Goal: Find specific page/section: Find specific page/section

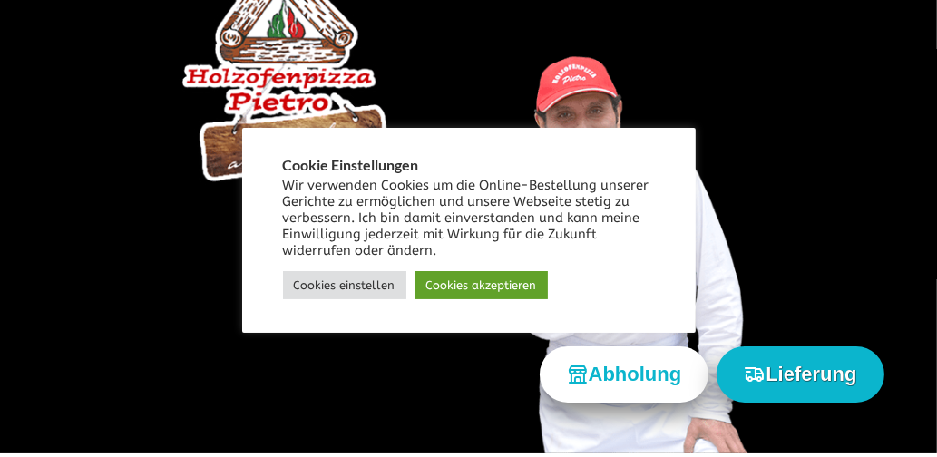
scroll to position [190, 0]
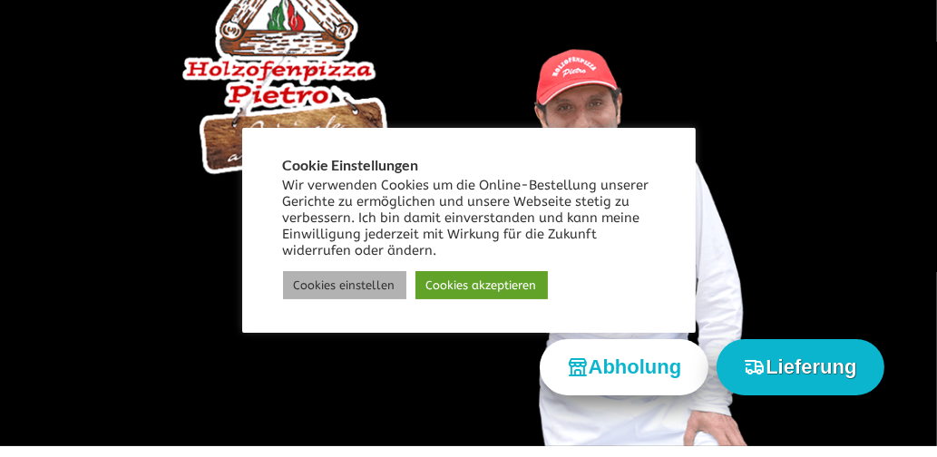
click at [366, 281] on link "Cookies einstellen" at bounding box center [344, 285] width 123 height 28
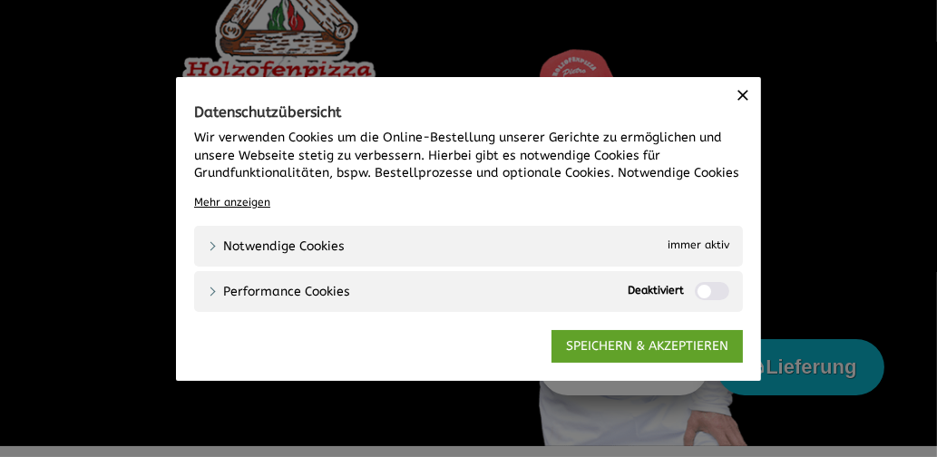
scroll to position [197, 0]
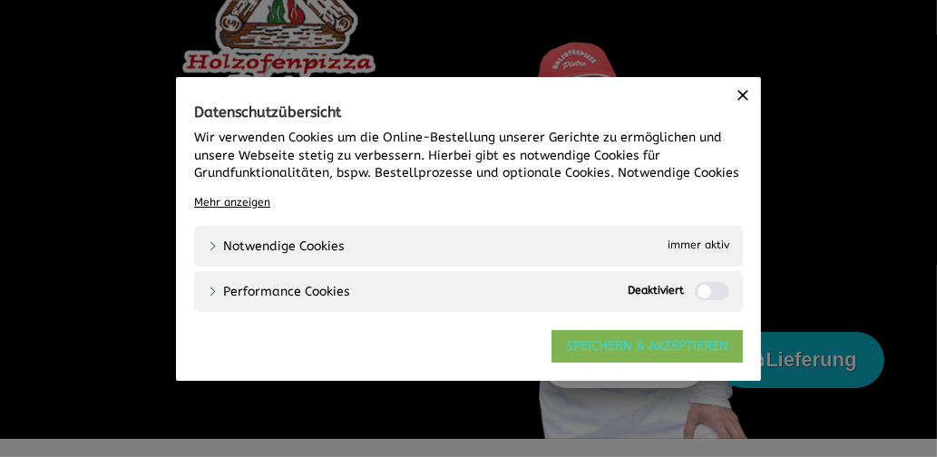
click at [635, 342] on link "SPEICHERN & AKZEPTIEREN" at bounding box center [647, 346] width 191 height 33
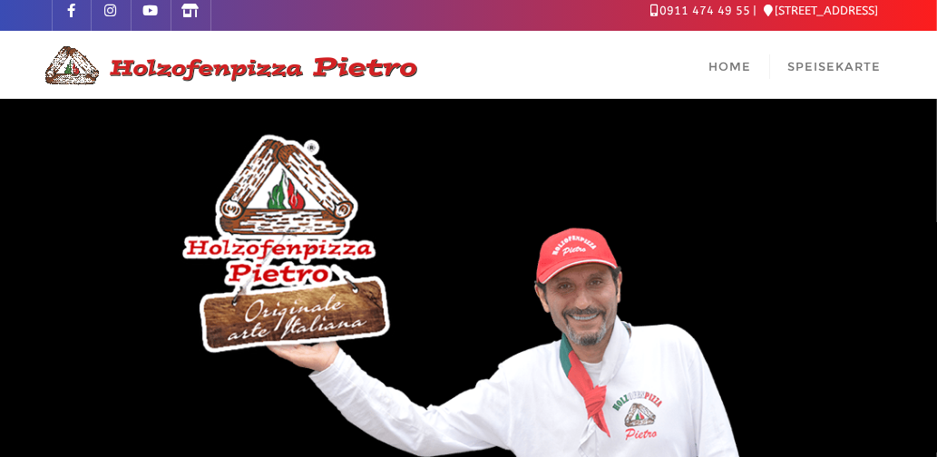
scroll to position [0, 0]
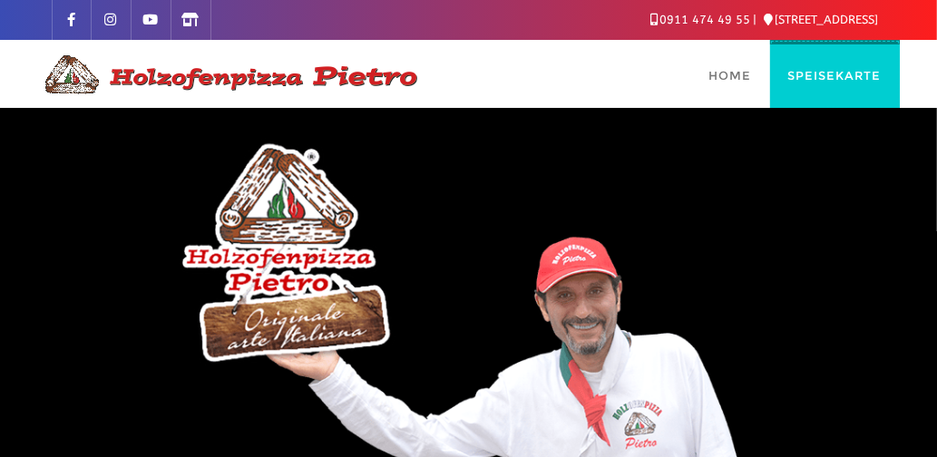
click at [836, 73] on span "Speisekarte" at bounding box center [834, 75] width 93 height 15
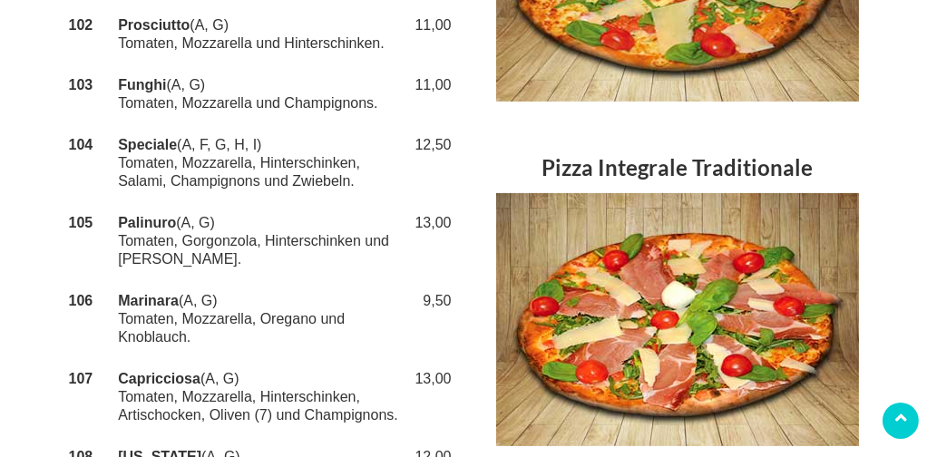
scroll to position [152, 0]
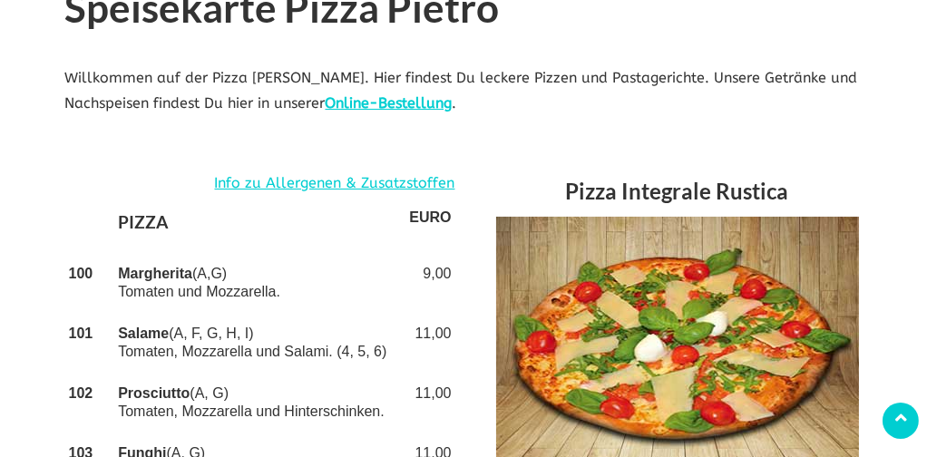
drag, startPoint x: 943, startPoint y: 43, endPoint x: 31, endPoint y: 99, distance: 914.4
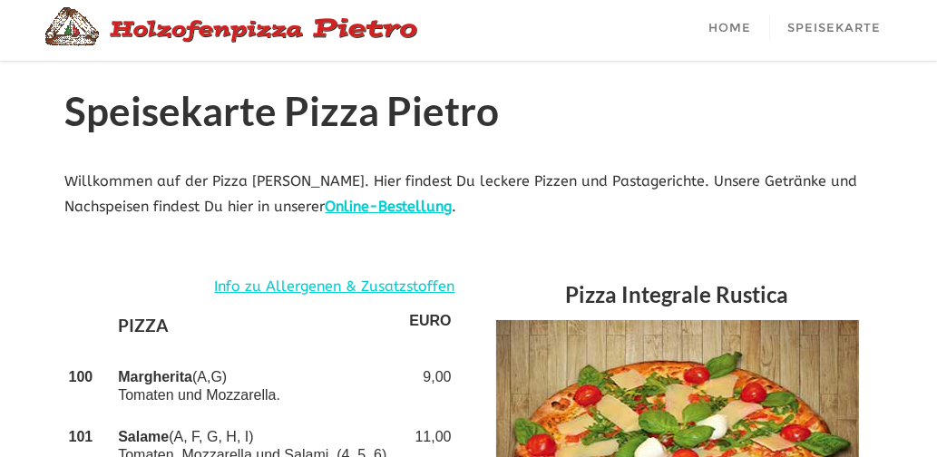
scroll to position [0, 0]
